Goal: Transaction & Acquisition: Purchase product/service

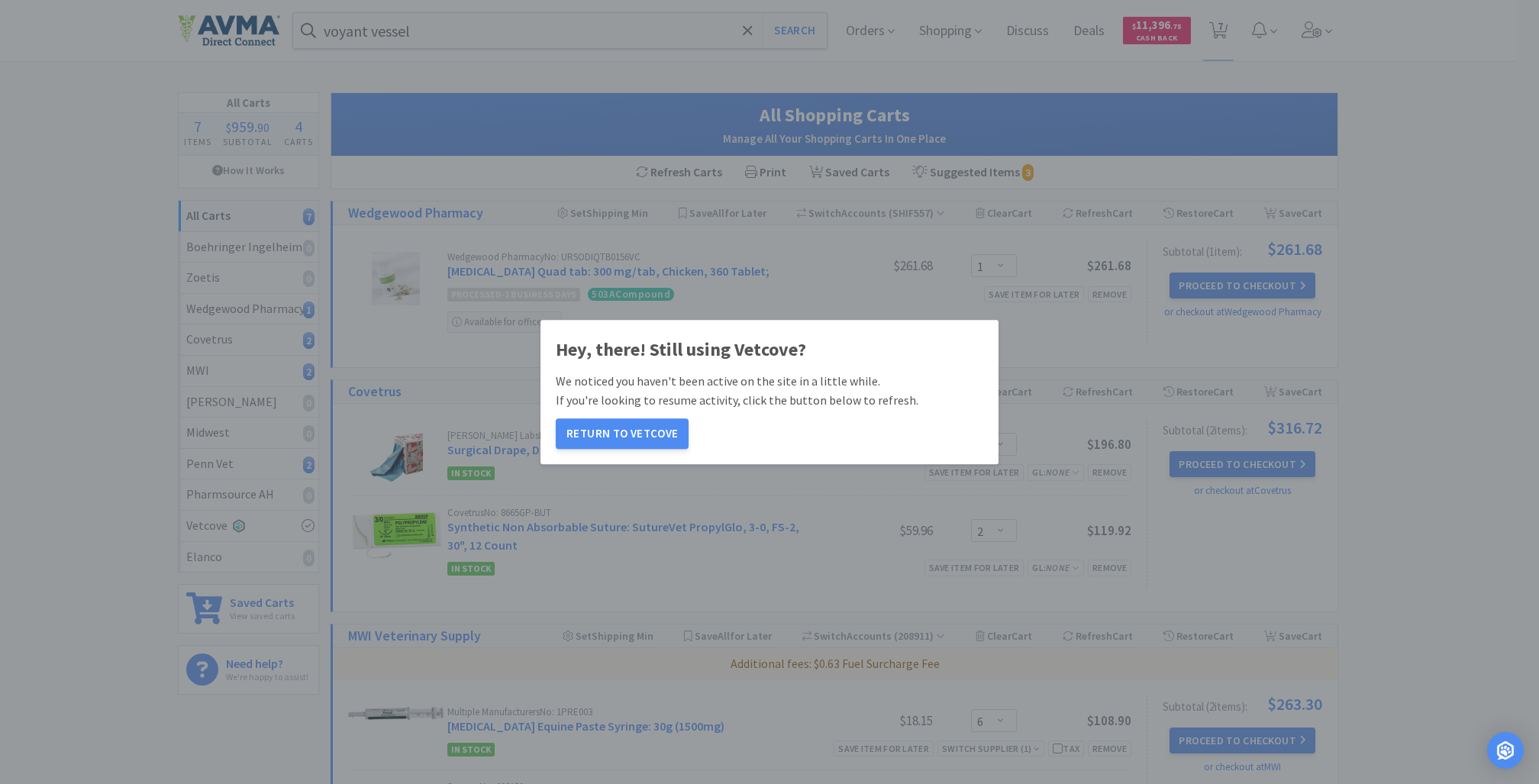
select select "1"
select select "2"
select select "6"
select select "2"
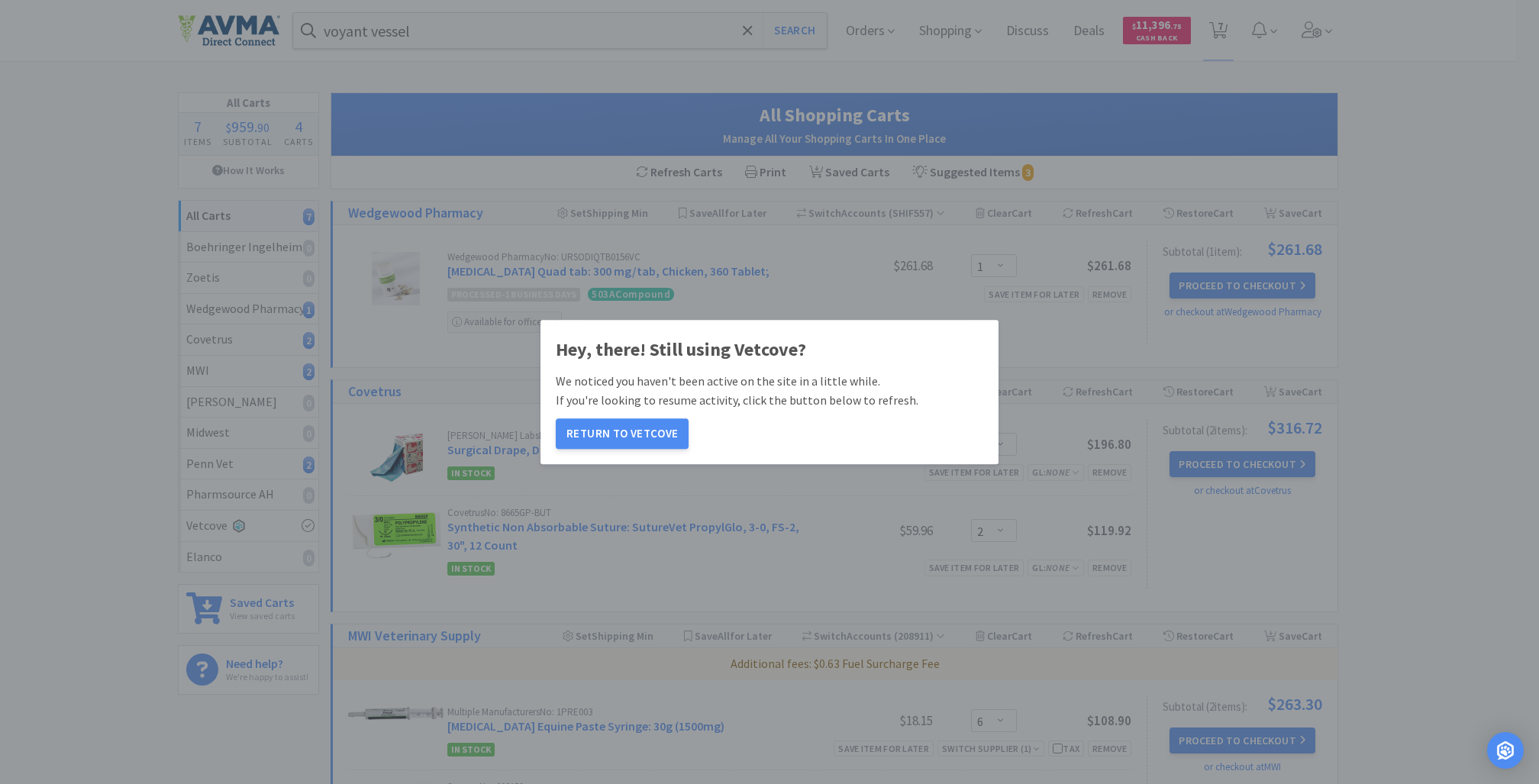
select select "4"
select select "2"
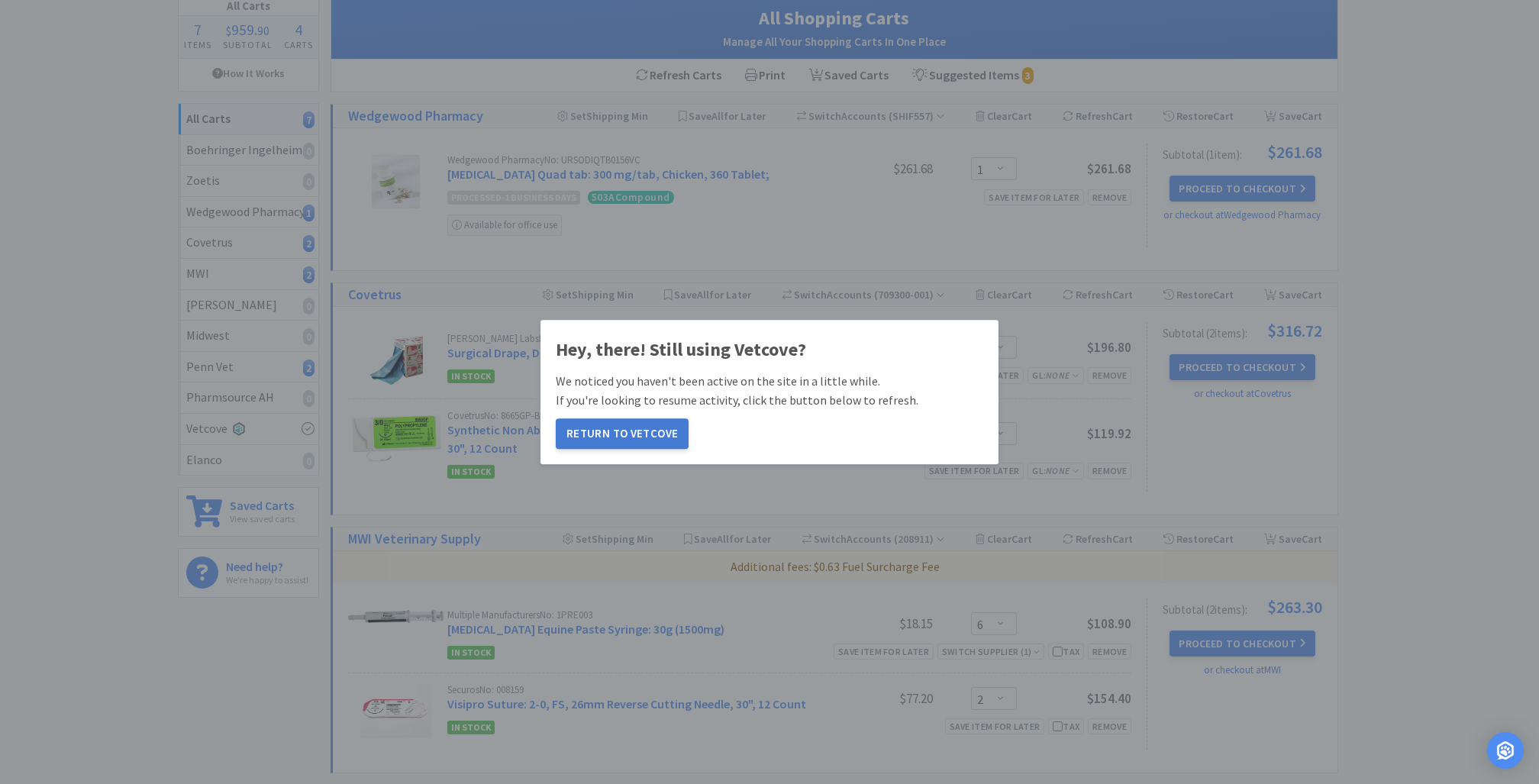
click at [615, 433] on button "Return to Vetcove" at bounding box center [622, 434] width 133 height 31
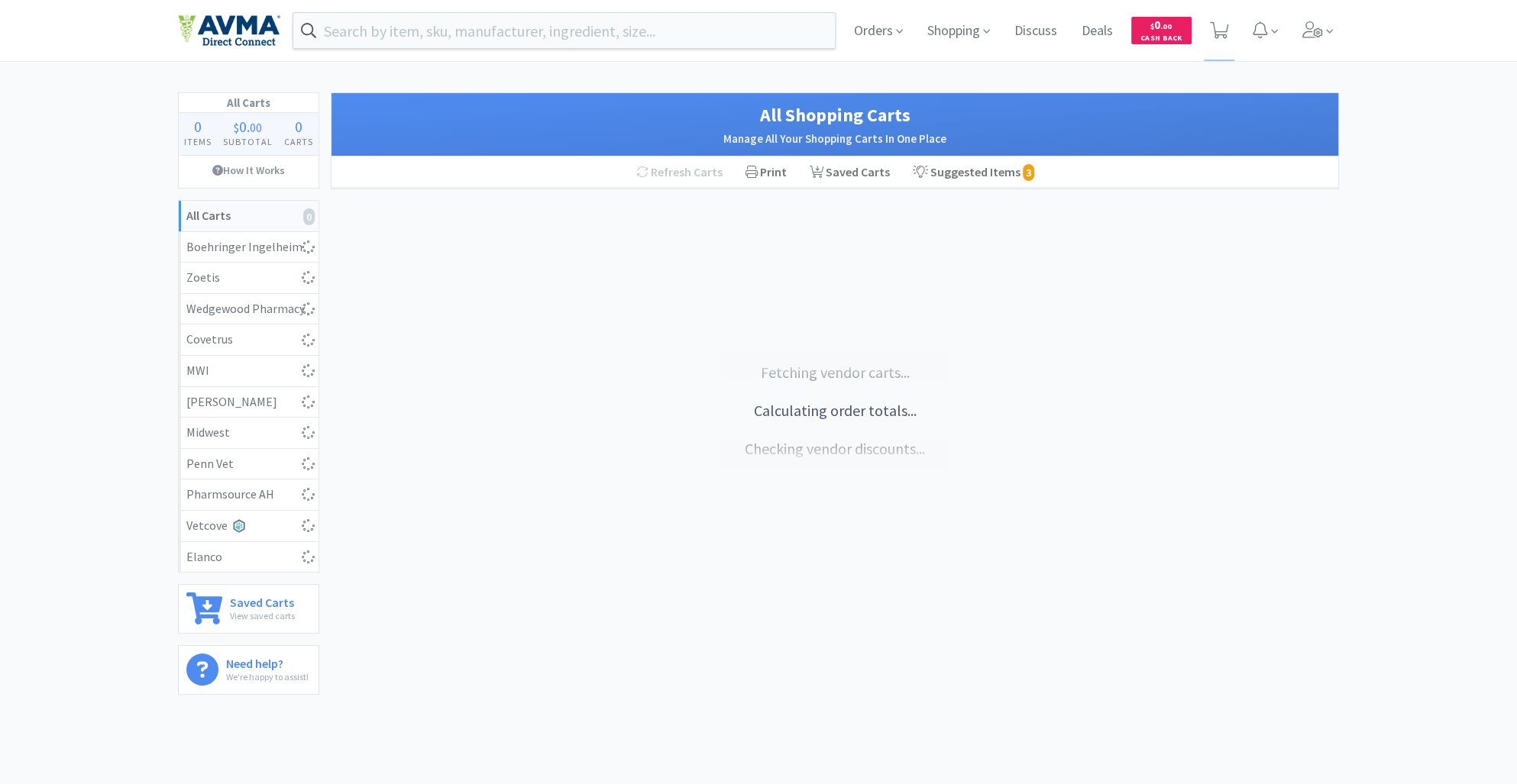
scroll to position [51, 0]
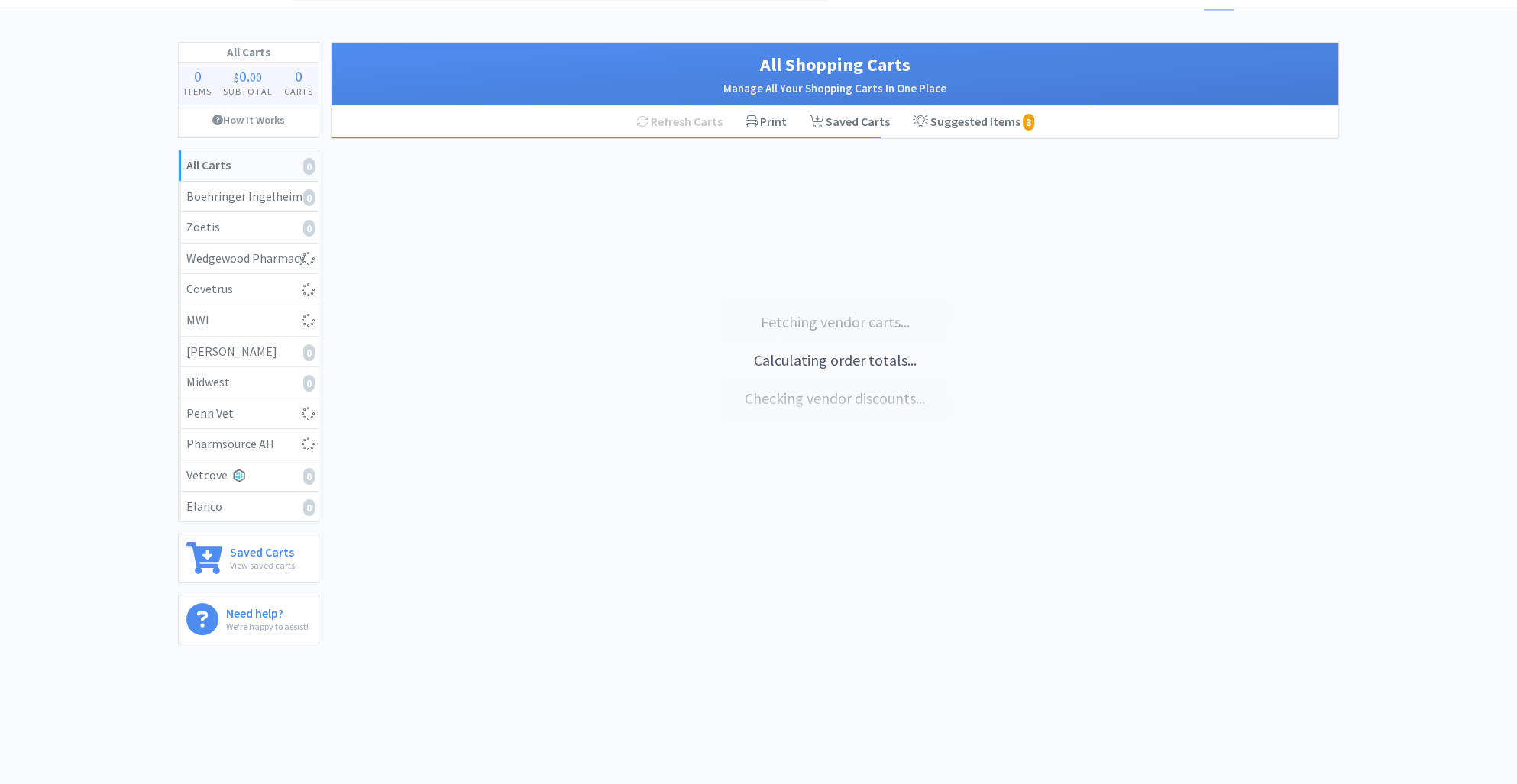
select select "4"
select select "2"
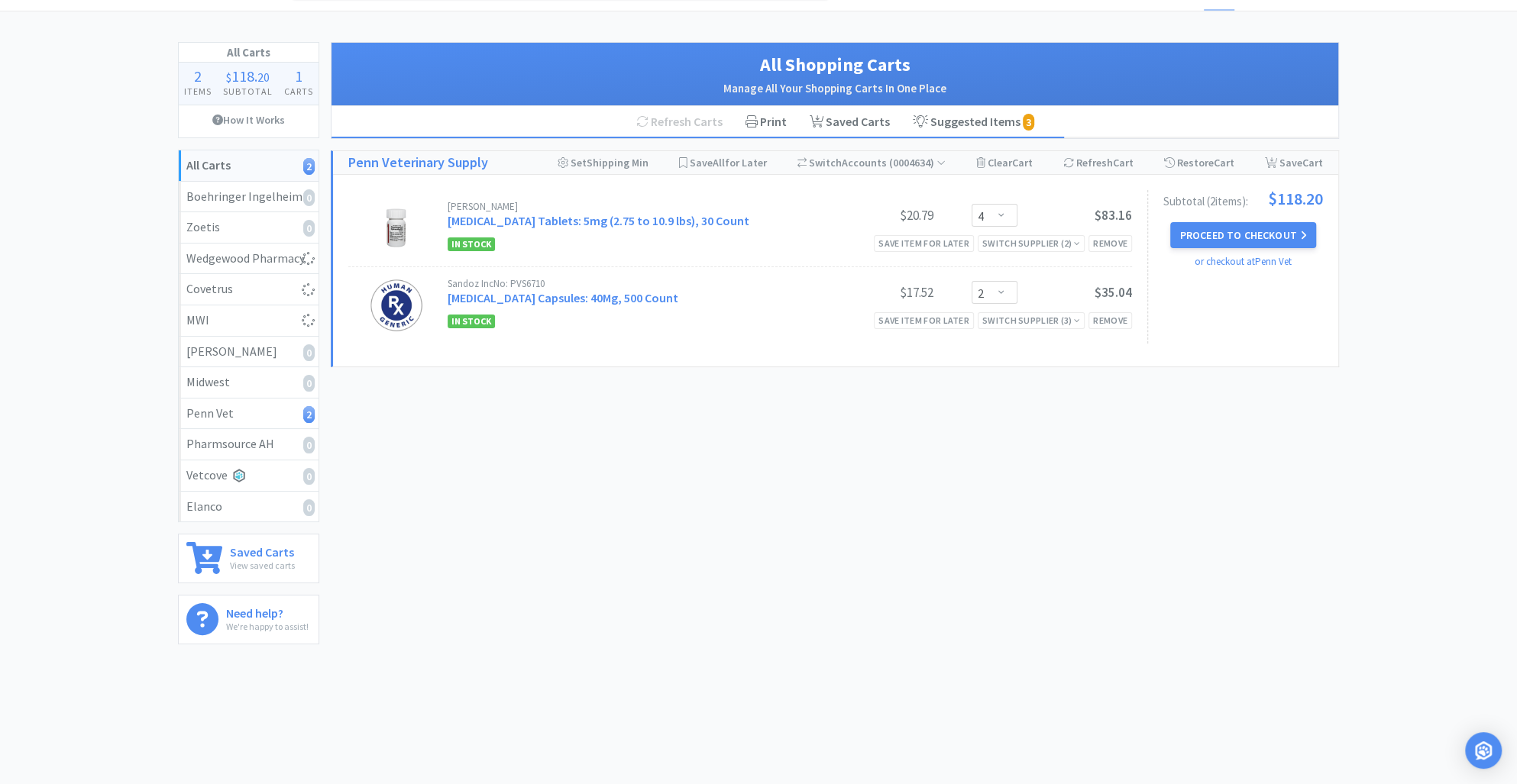
select select "6"
select select "2"
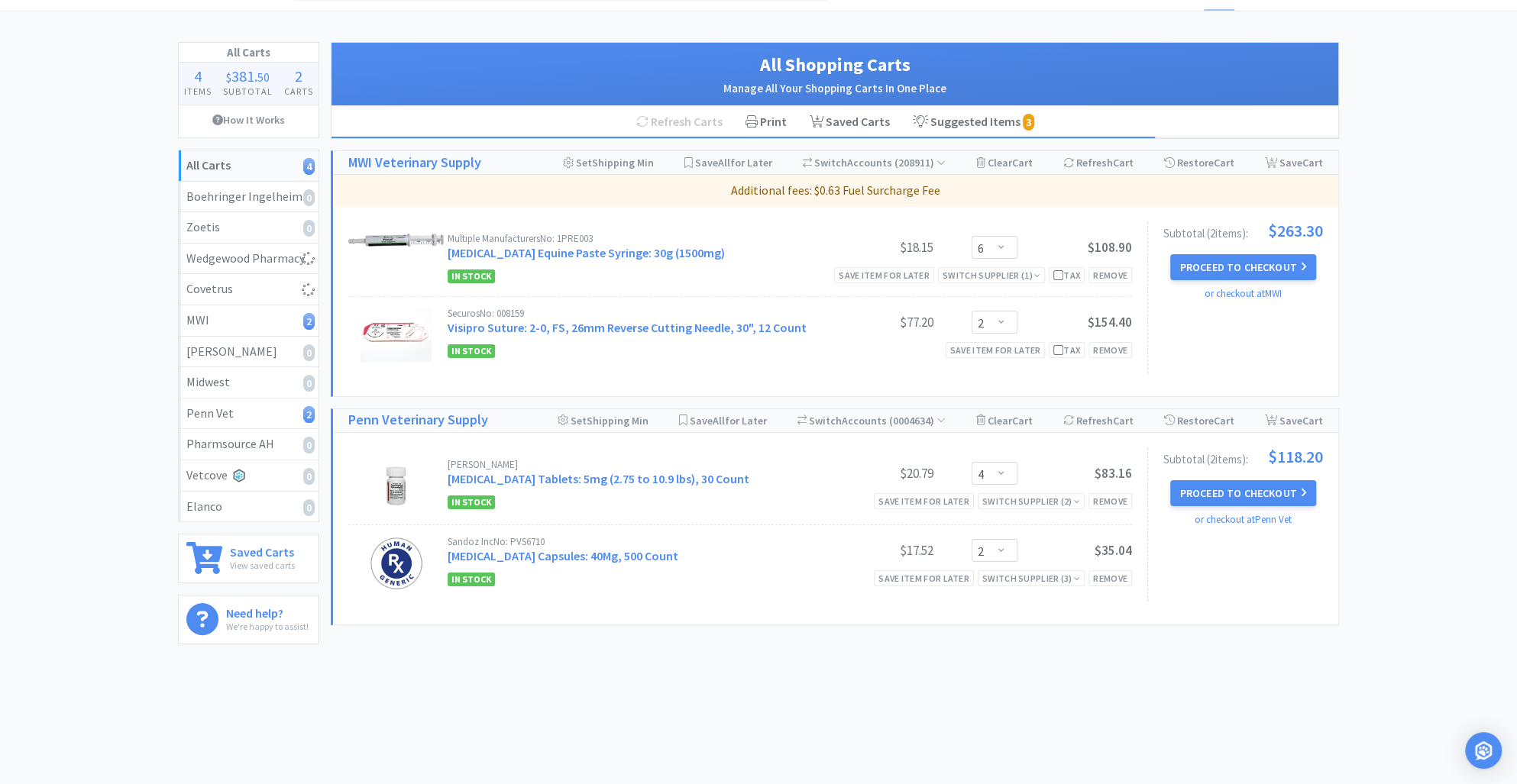
select select "2"
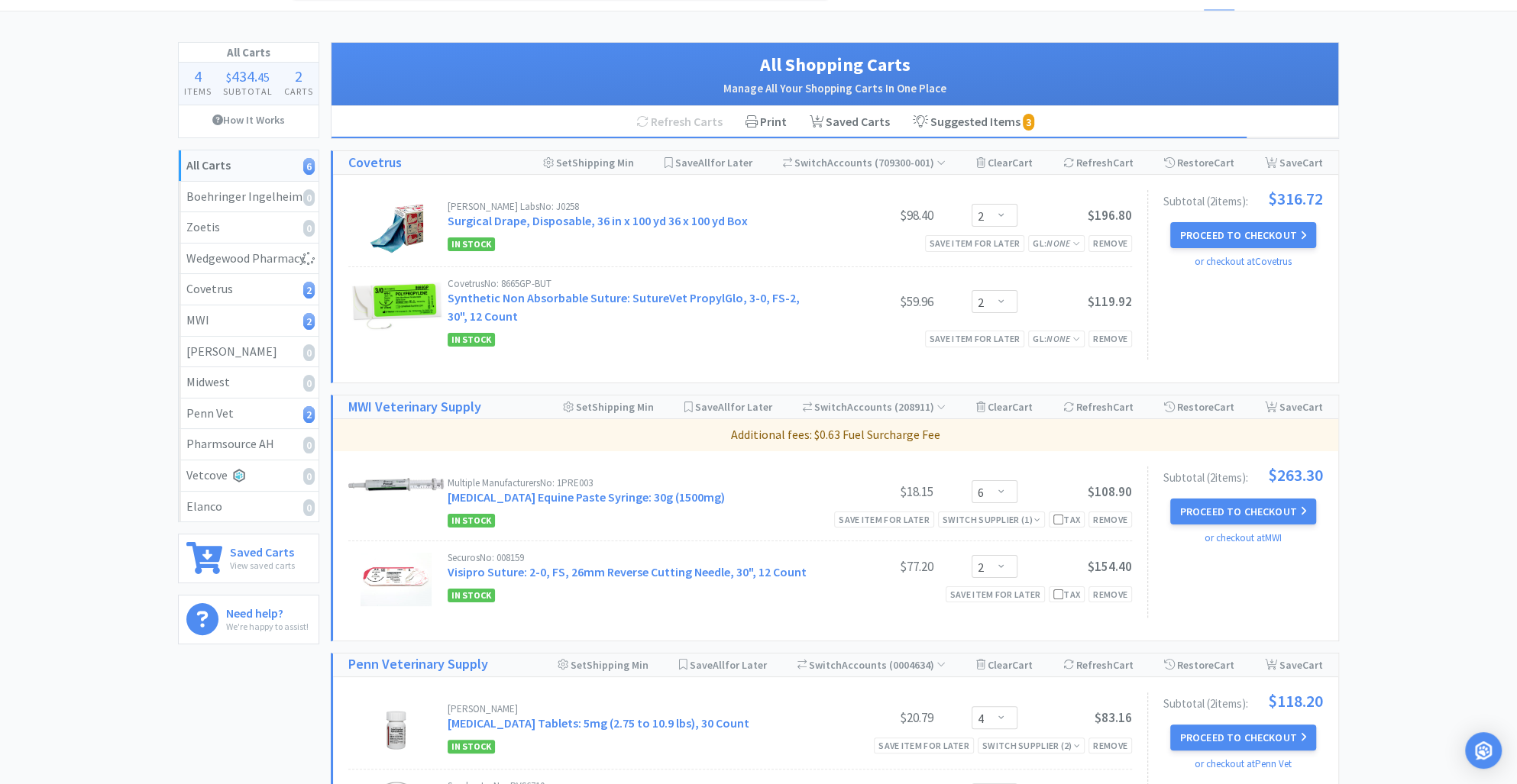
scroll to position [0, 0]
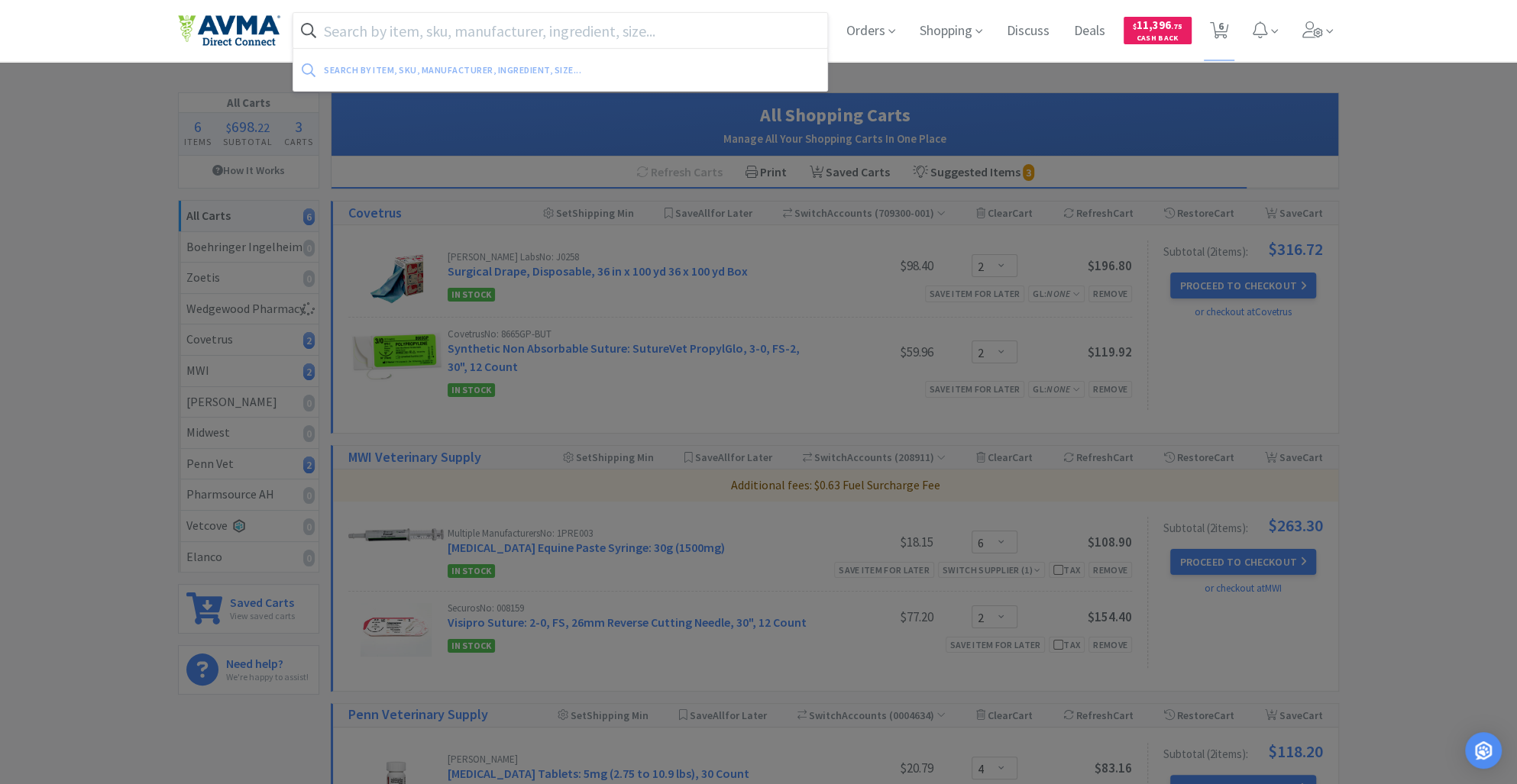
click at [429, 34] on input "text" at bounding box center [560, 30] width 534 height 35
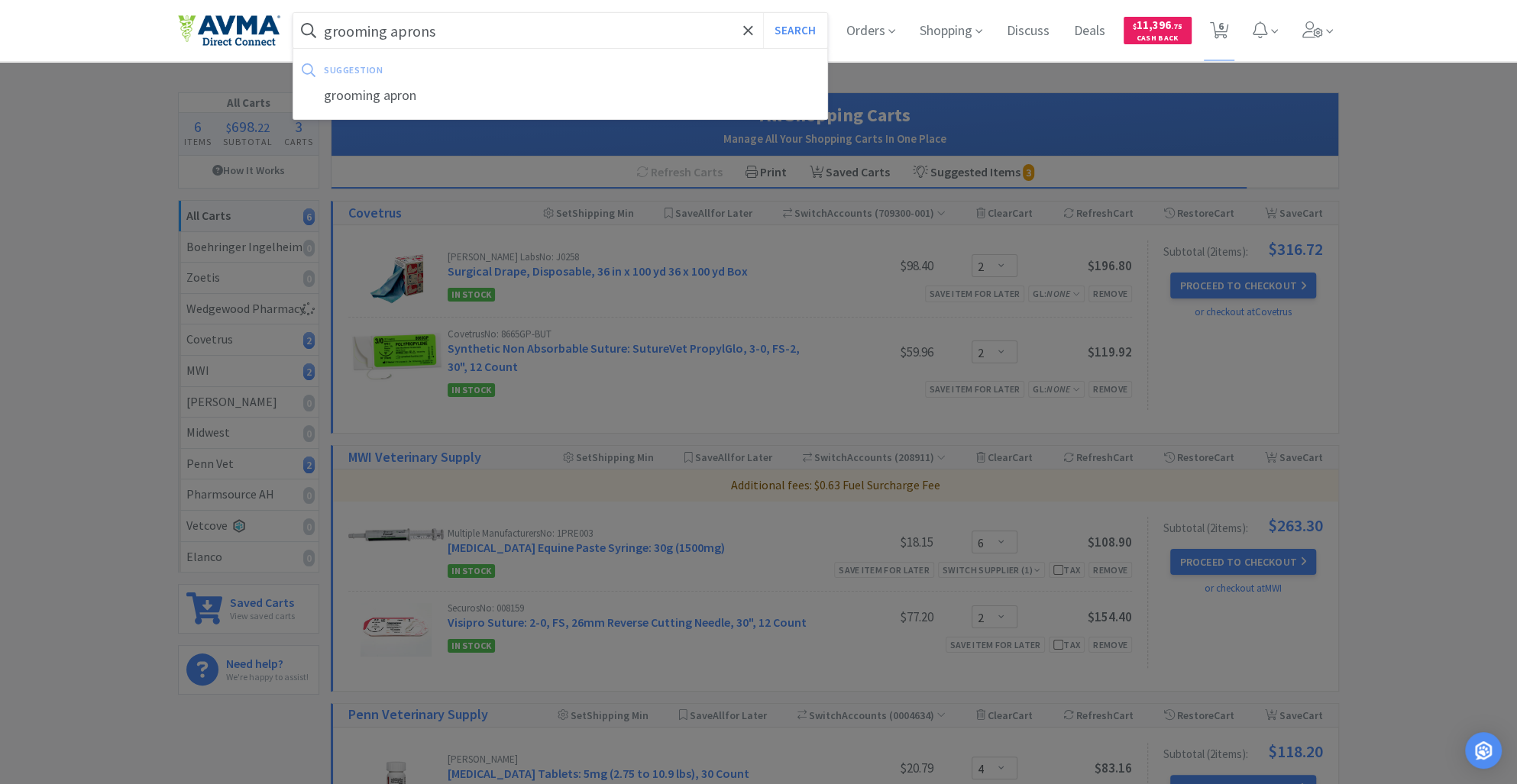
type input "grooming aprons"
click at [763, 13] on button "Search" at bounding box center [795, 30] width 63 height 35
select select "2"
select select "6"
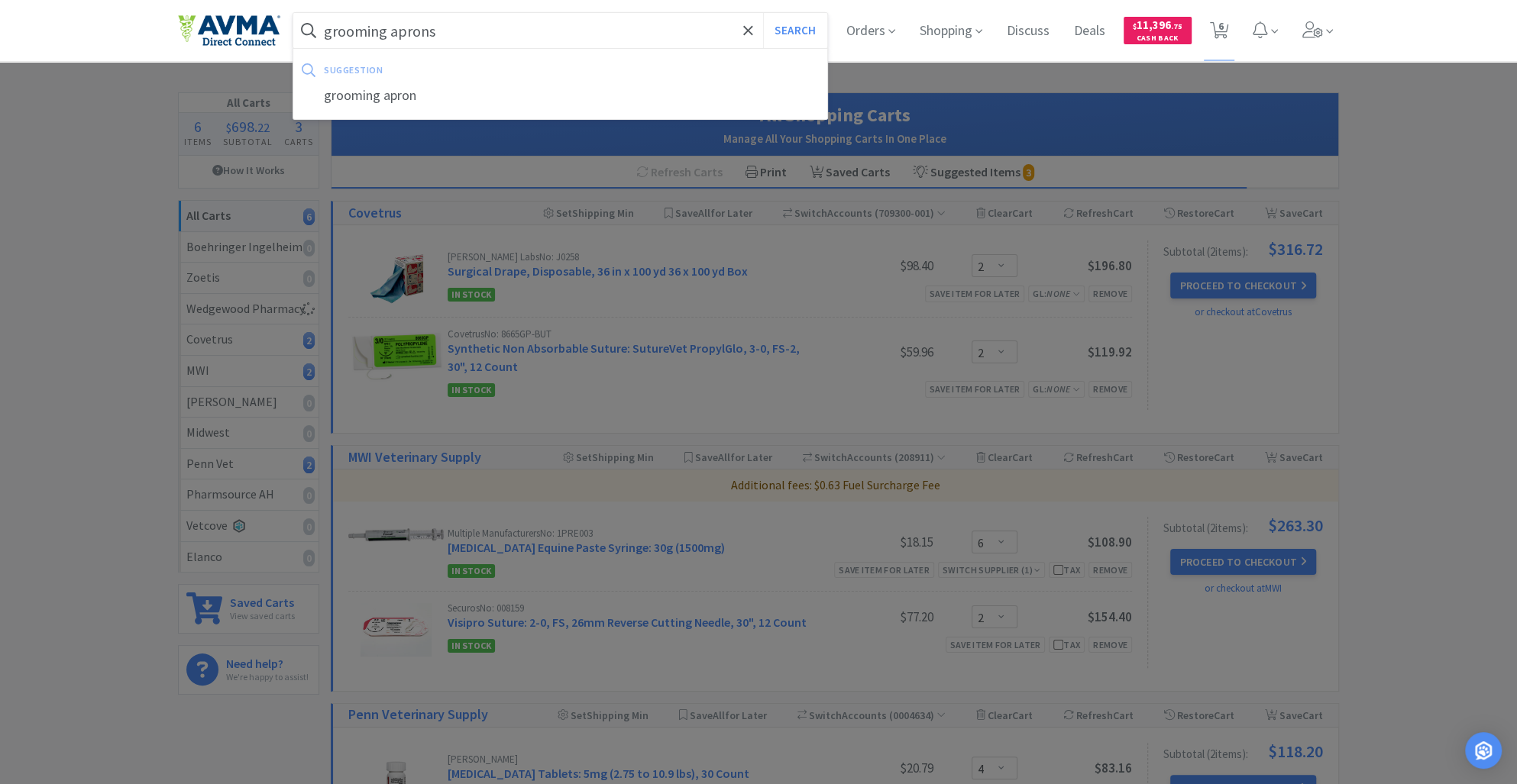
select select "2"
select select "4"
select select "2"
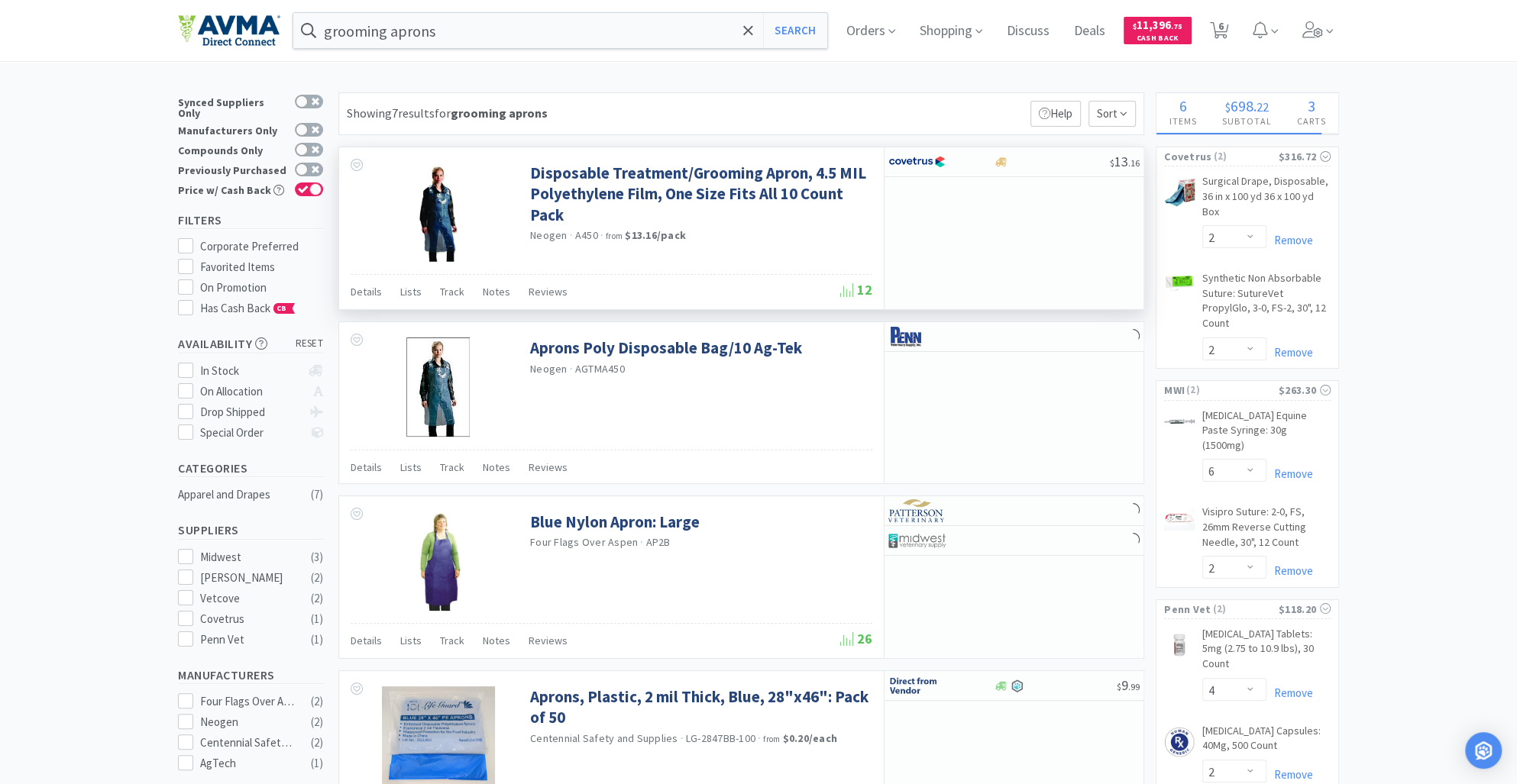
select select "1"
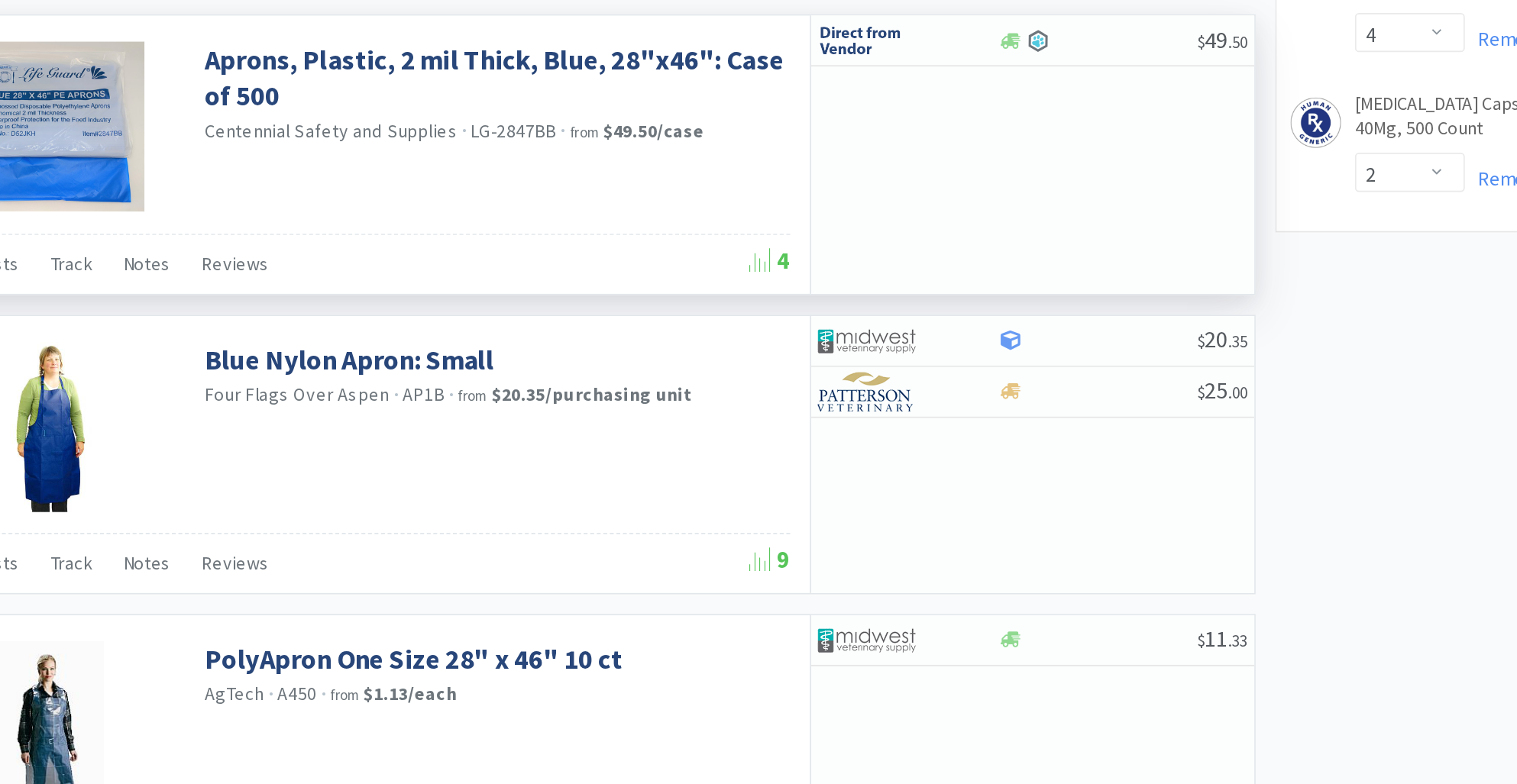
scroll to position [666, 0]
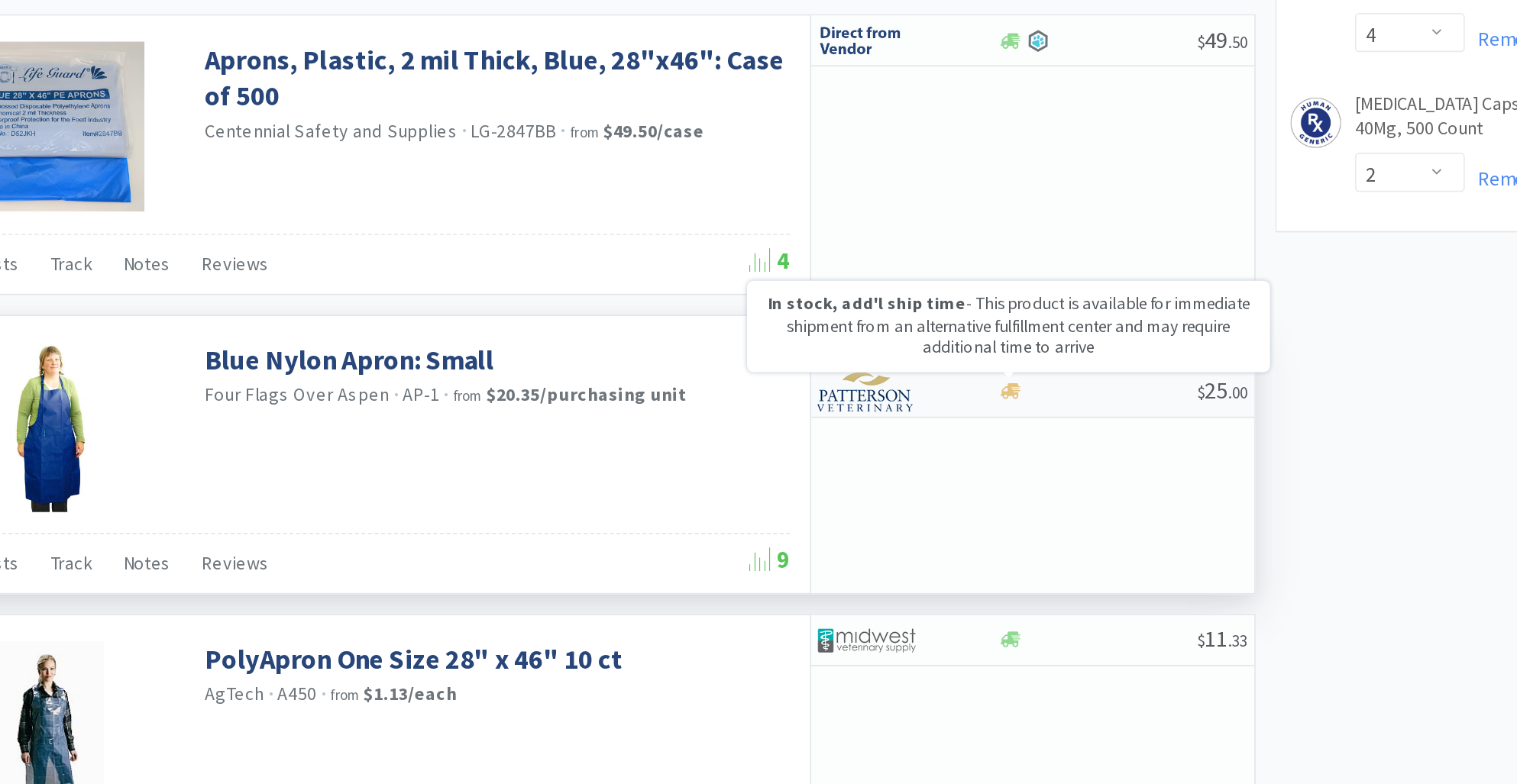
click at [1000, 395] on icon at bounding box center [1000, 400] width 11 height 9
select select "1"
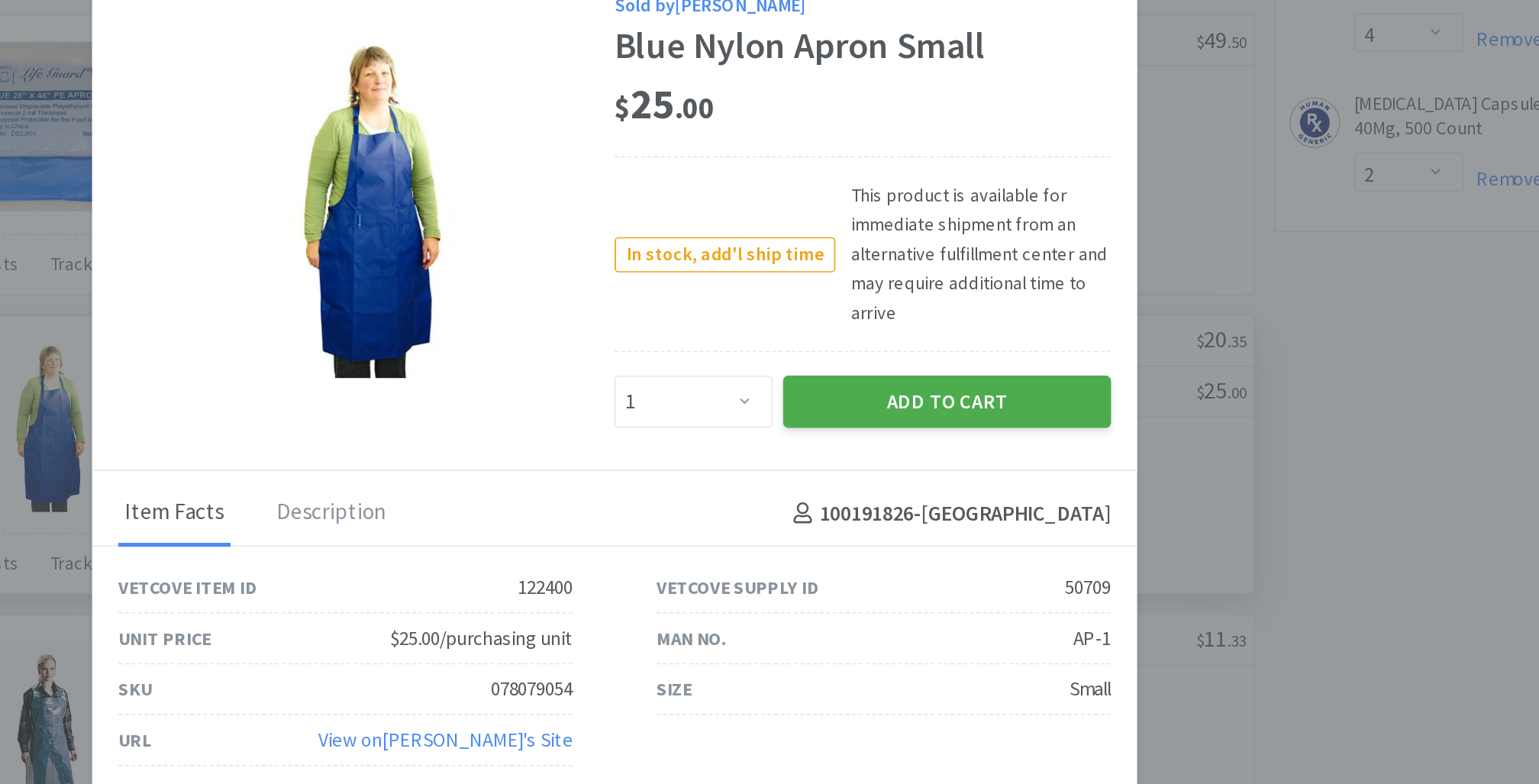
click at [952, 413] on button "Add to Cart" at bounding box center [963, 407] width 191 height 31
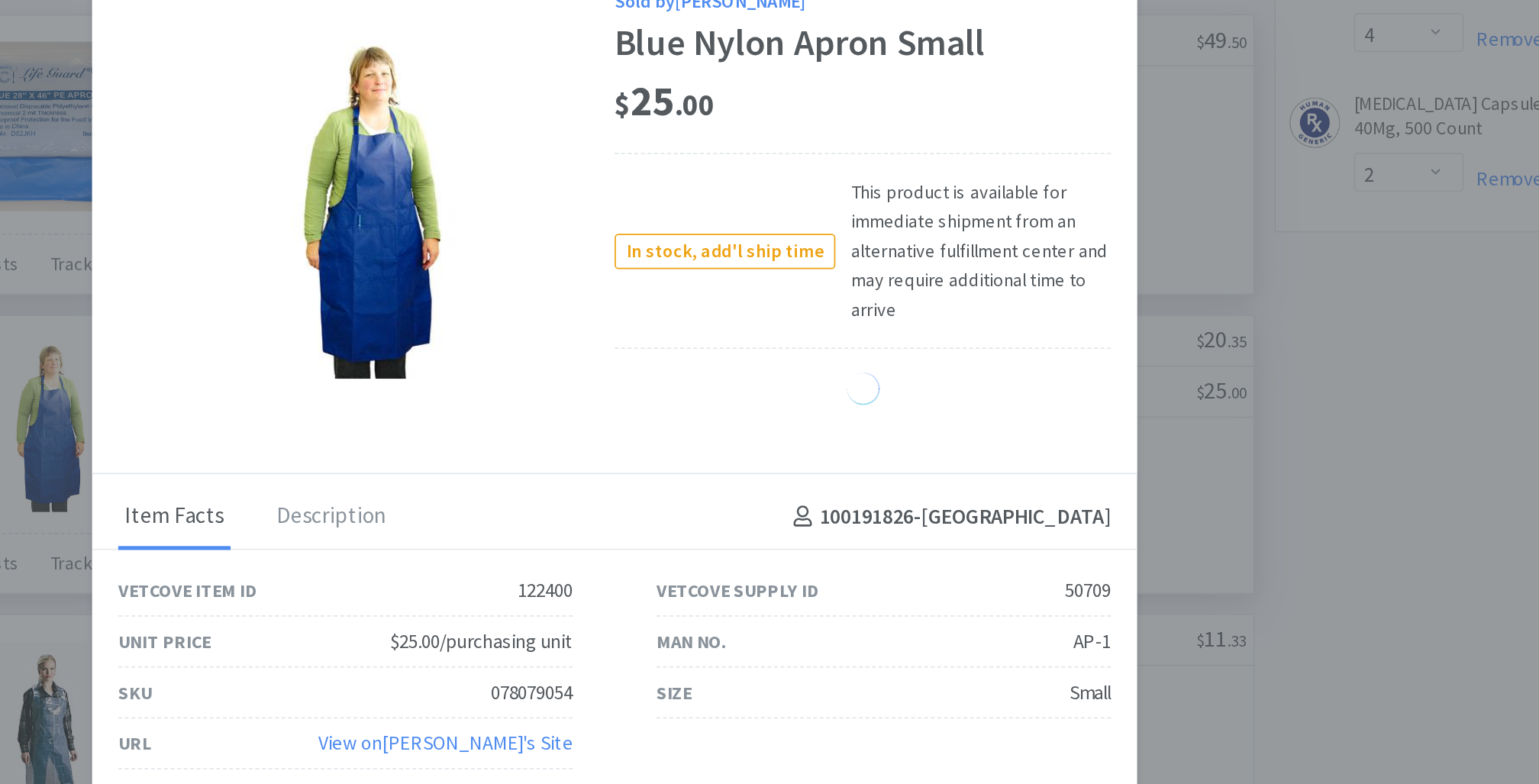
select select "1"
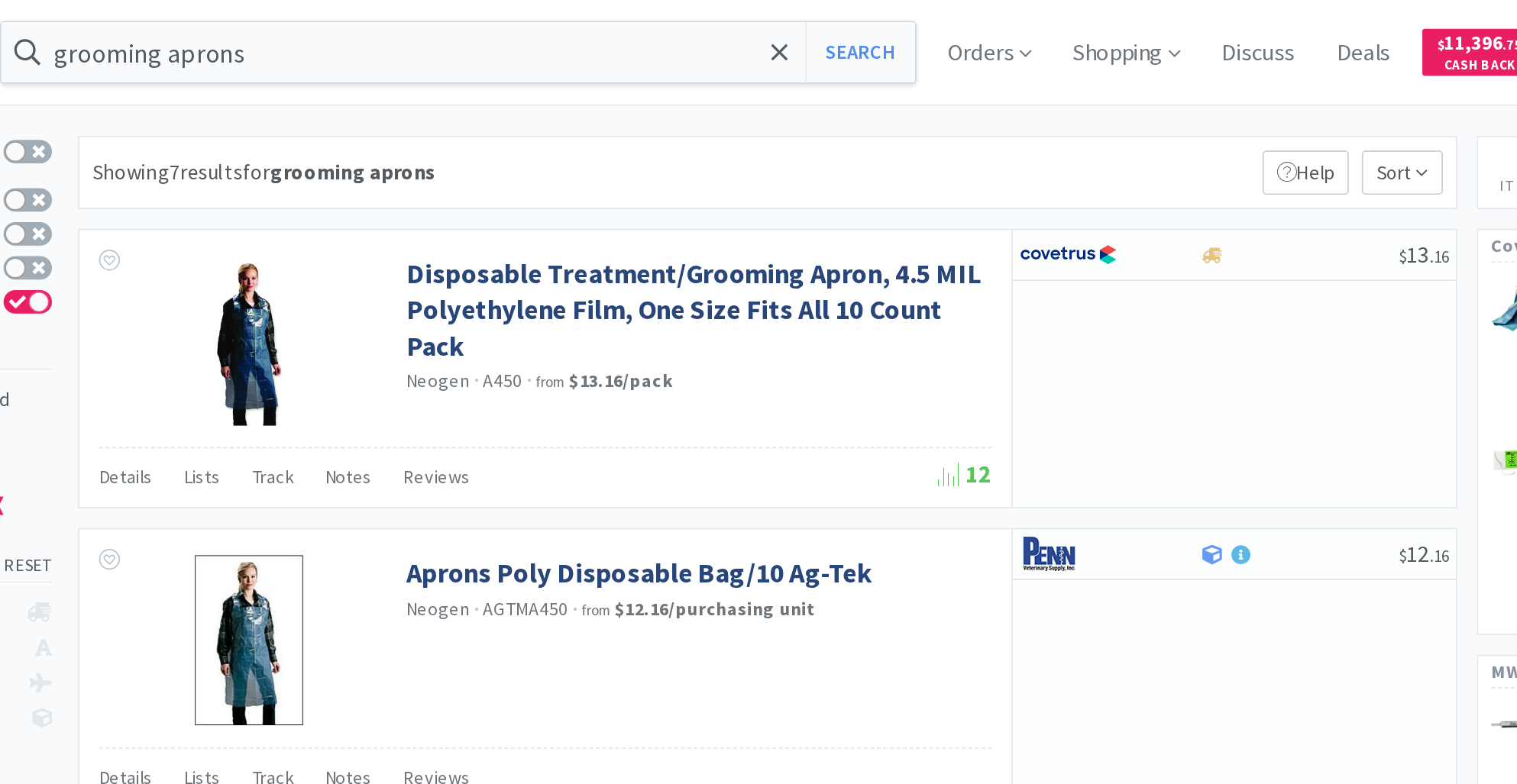
scroll to position [0, 0]
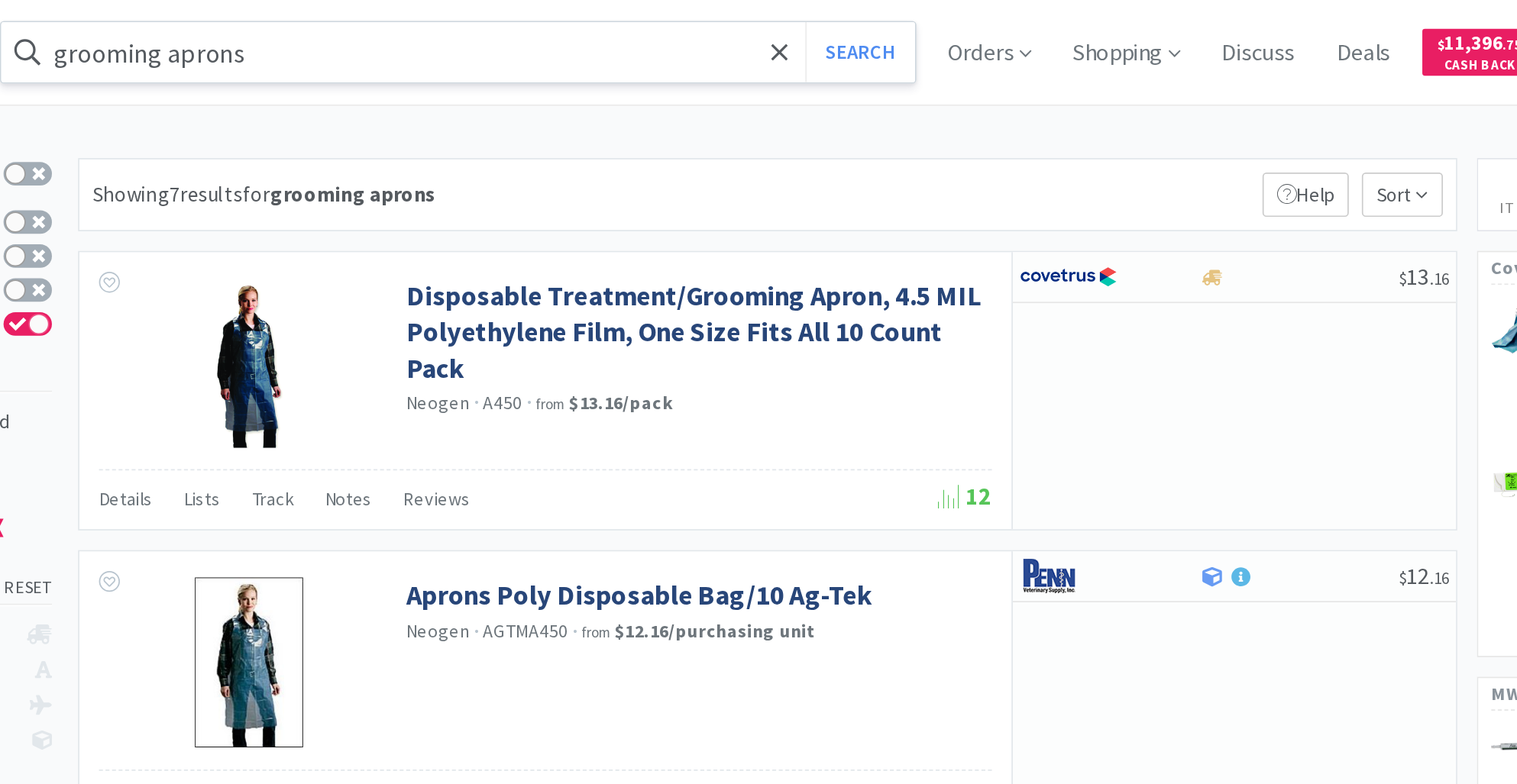
click at [464, 39] on input "grooming aprons" at bounding box center [560, 30] width 534 height 35
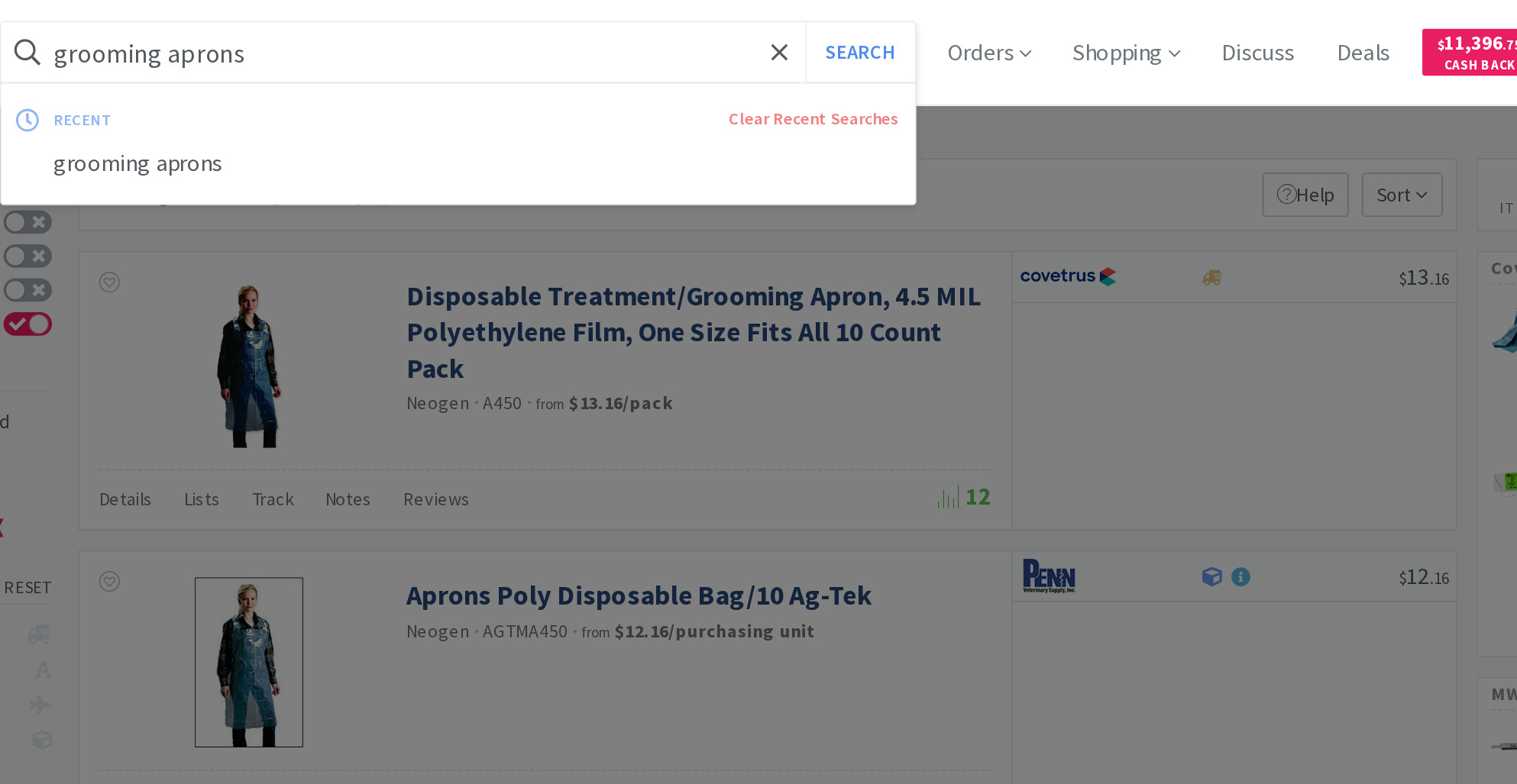
click at [464, 39] on input "grooming aprons" at bounding box center [560, 30] width 534 height 35
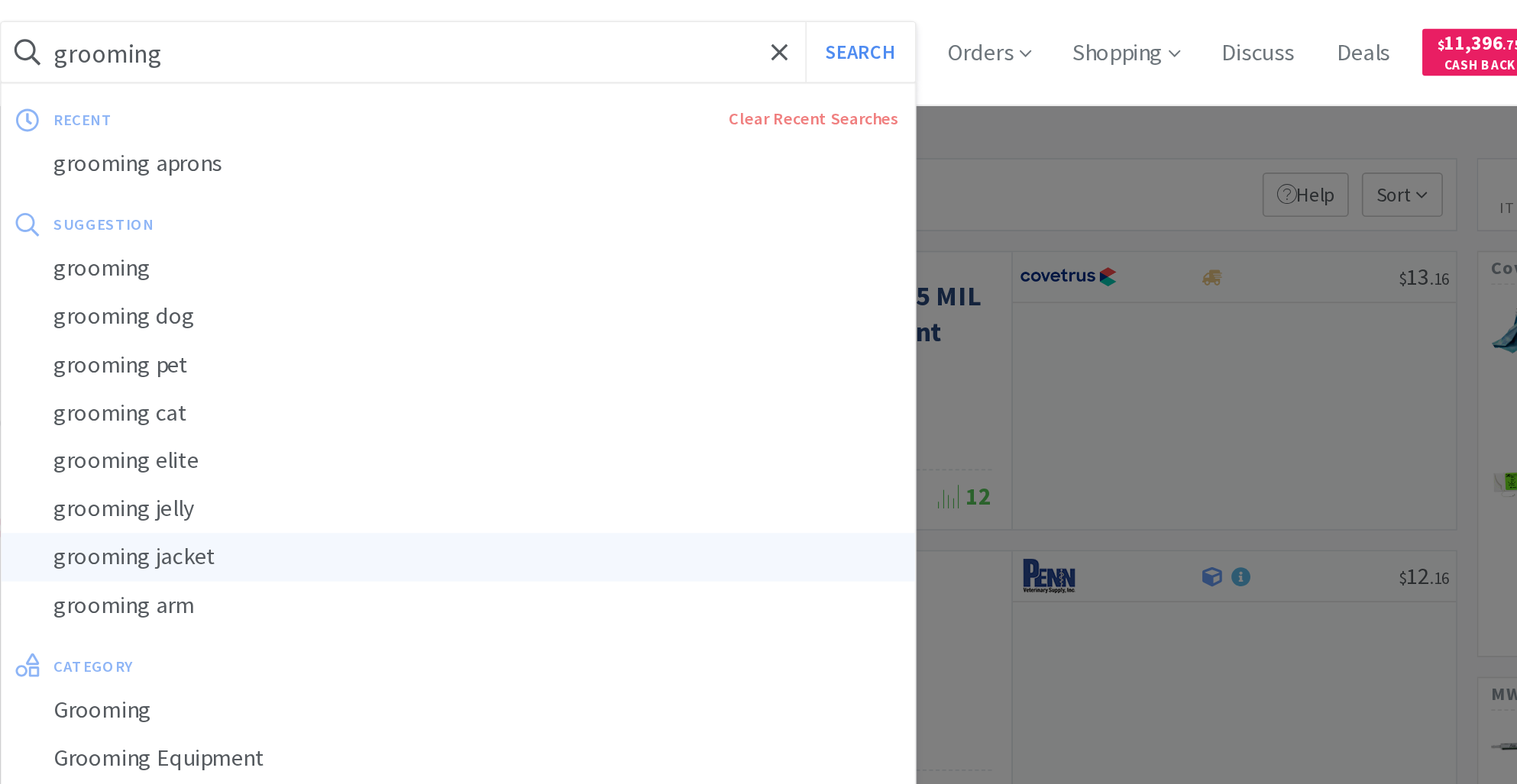
click at [423, 331] on div "grooming jacket" at bounding box center [560, 325] width 534 height 28
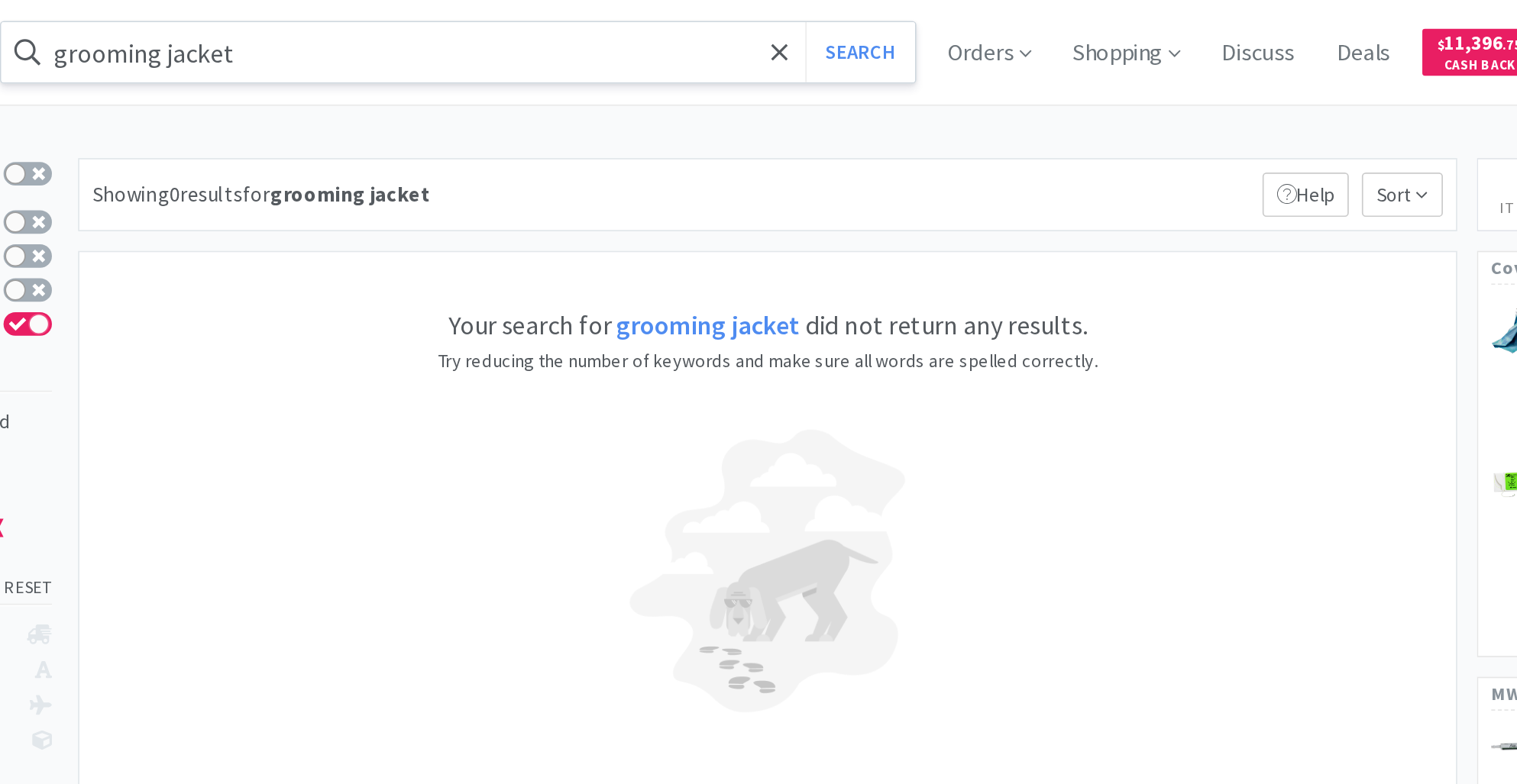
click at [456, 34] on input "grooming jacket" at bounding box center [560, 30] width 534 height 35
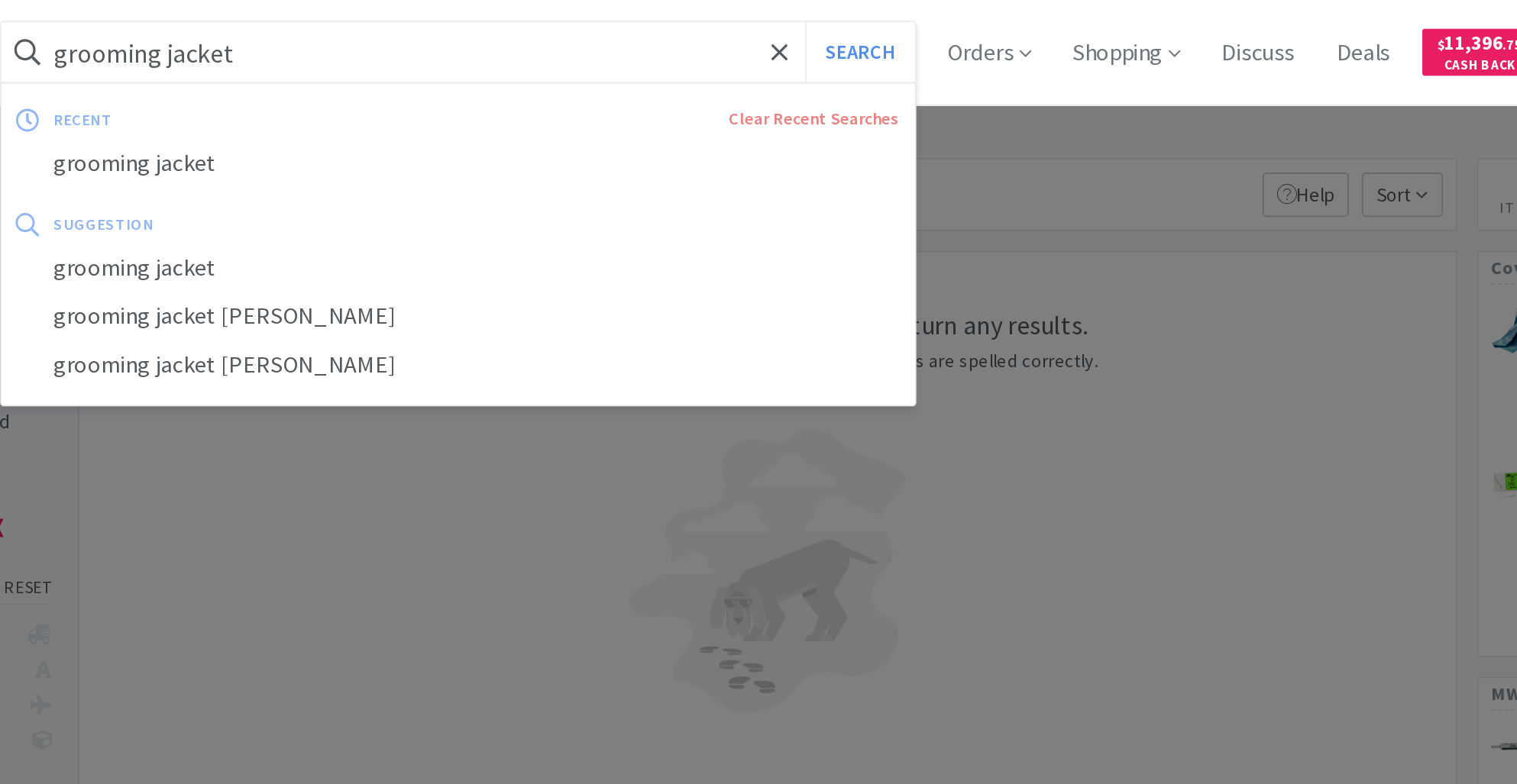
click at [456, 34] on input "grooming jacket" at bounding box center [560, 30] width 534 height 35
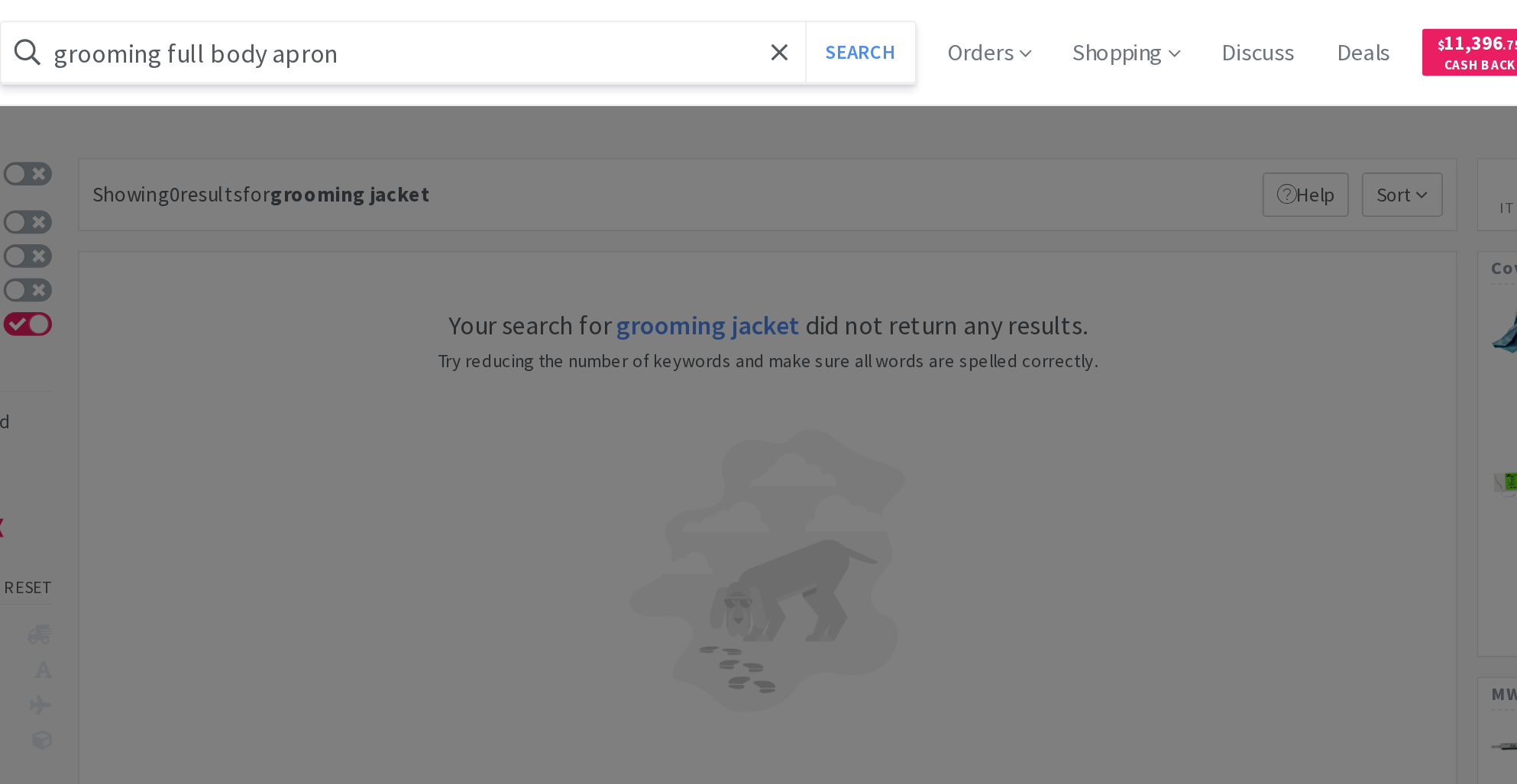
type input "grooming full body apron"
click at [763, 13] on button "Search" at bounding box center [795, 30] width 63 height 35
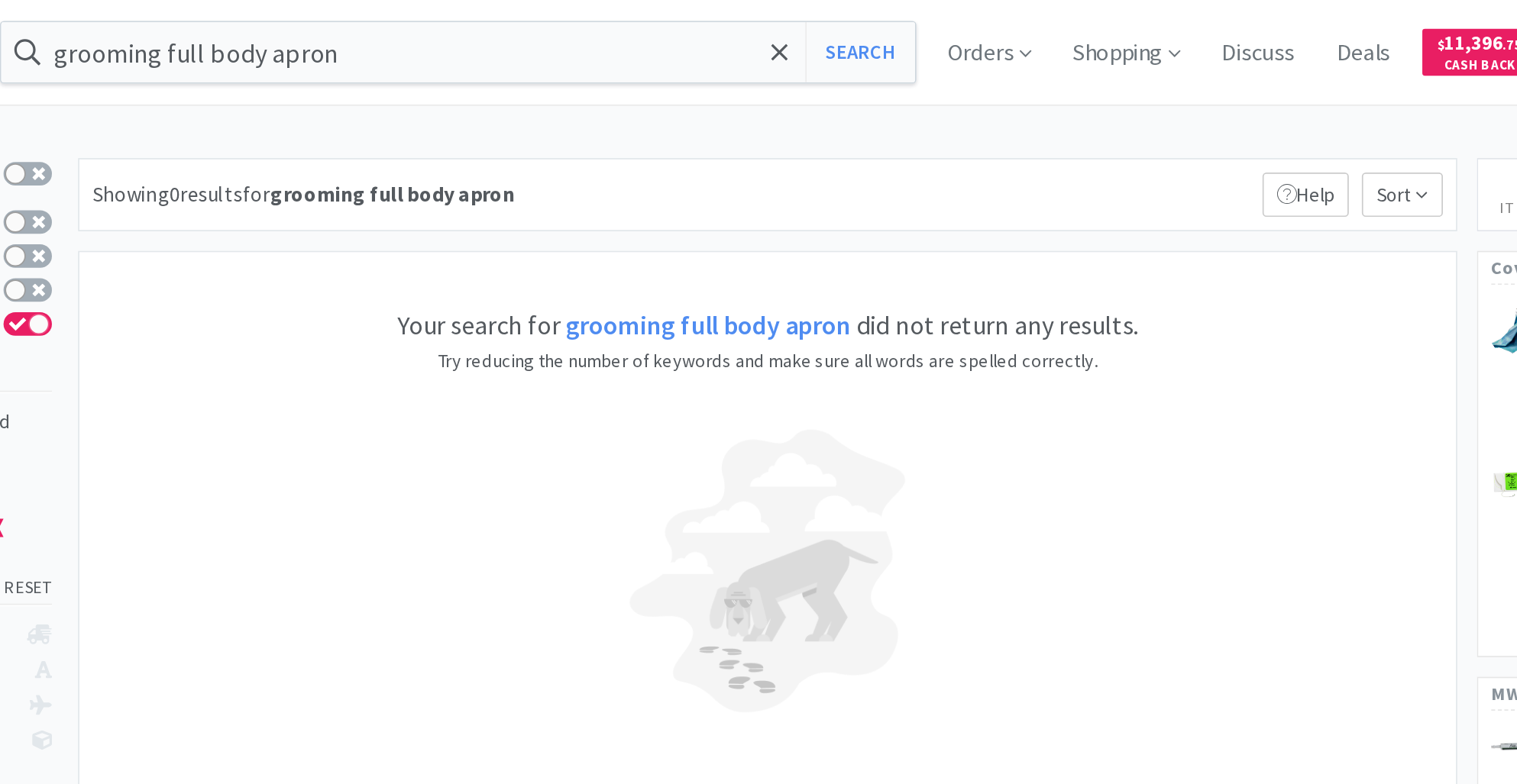
click at [678, 194] on strong "grooming full body apron" at bounding box center [706, 190] width 166 height 19
